Goal: Navigation & Orientation: Understand site structure

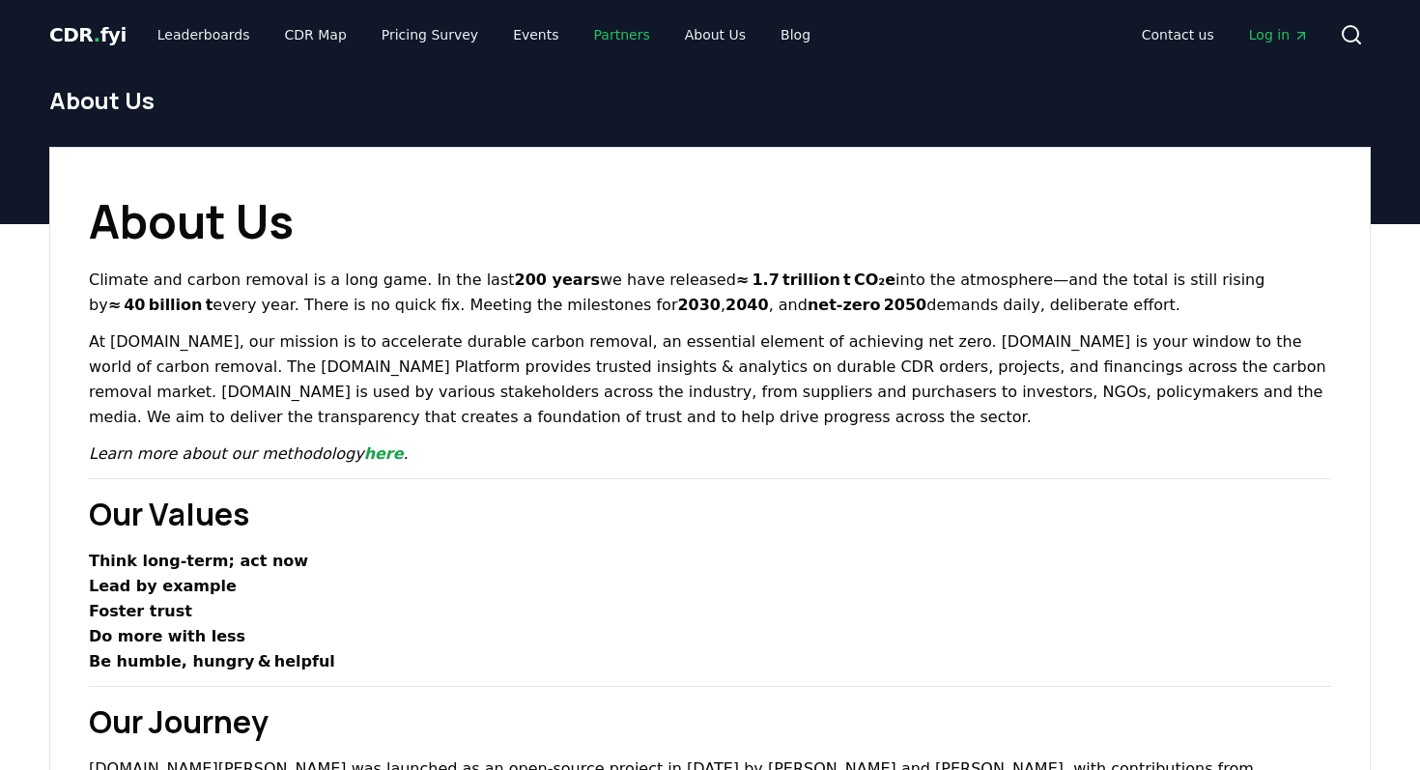
click at [595, 35] on link "Partners" at bounding box center [621, 34] width 87 height 35
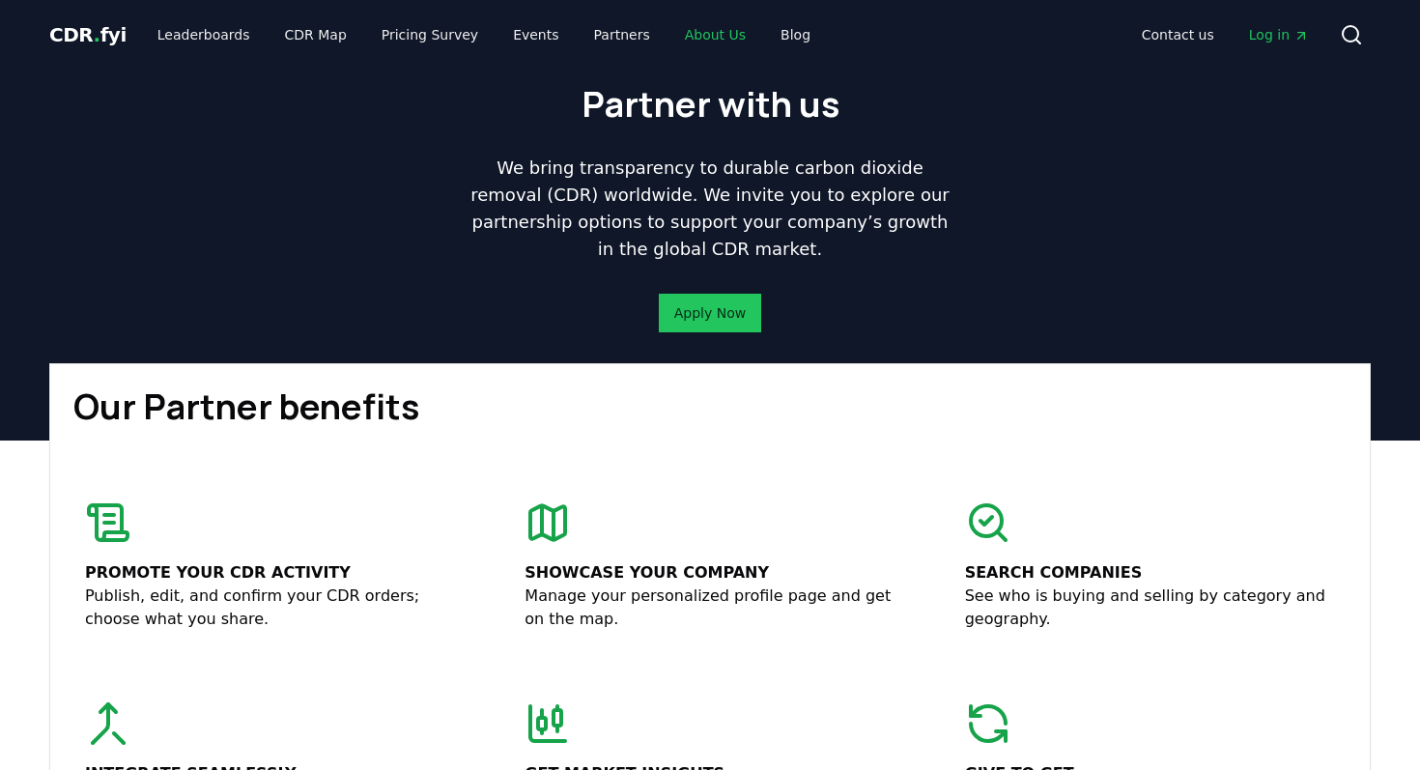
click at [690, 34] on link "About Us" at bounding box center [715, 34] width 92 height 35
